Goal: Contribute content: Add original content to the website for others to see

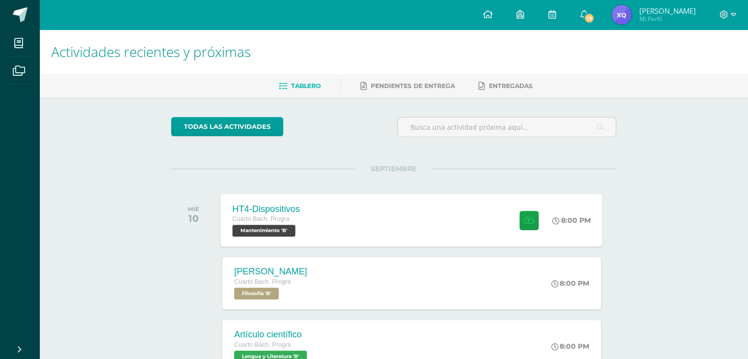
click at [373, 198] on div "HT4-Dispositivos Cuarto [PERSON_NAME]. Progra Mantenimiento 'B' 8:00 PM HT4-Dis…" at bounding box center [412, 220] width 382 height 53
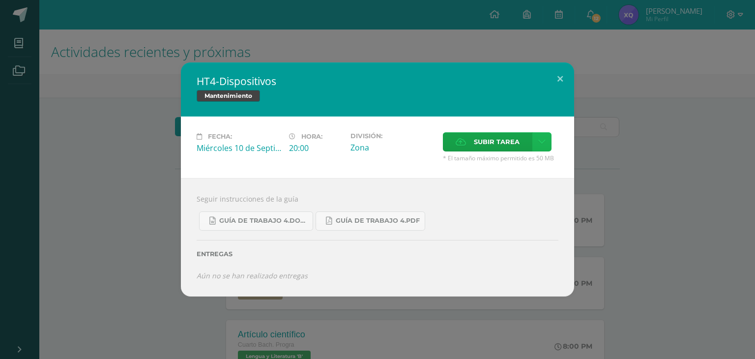
click at [535, 151] on link at bounding box center [541, 141] width 19 height 19
click at [510, 160] on span "Subir enlace" at bounding box center [499, 162] width 41 height 9
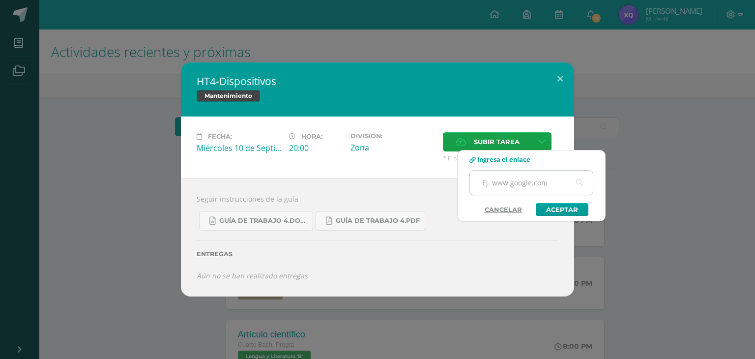
click at [525, 183] on input "text" at bounding box center [531, 183] width 123 height 24
paste input "[URL][DOMAIN_NAME]"
type input "[URL][DOMAIN_NAME]"
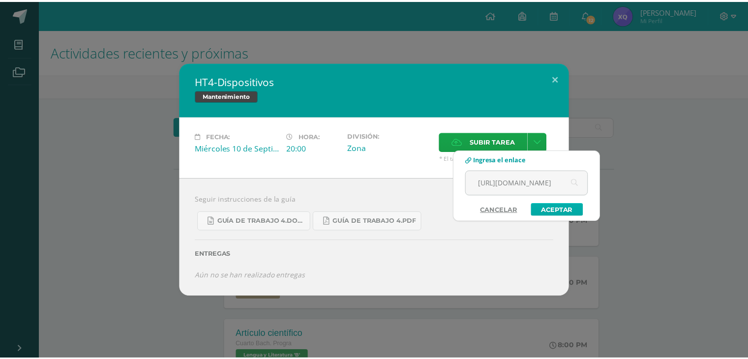
scroll to position [0, 0]
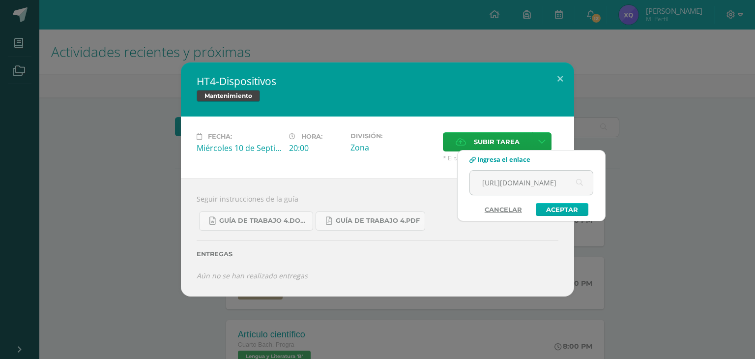
click at [574, 205] on link "Aceptar" at bounding box center [562, 209] width 53 height 13
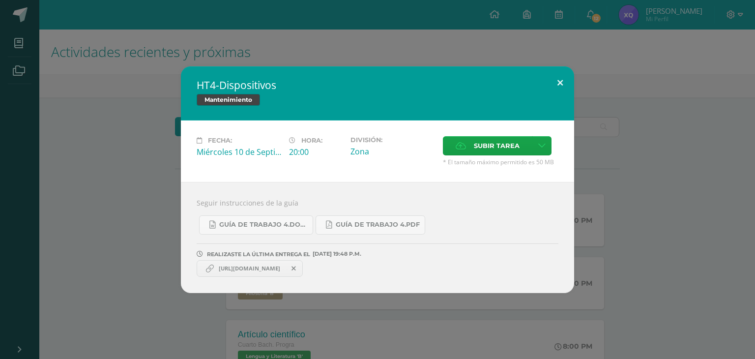
click at [555, 85] on button at bounding box center [560, 82] width 28 height 33
